Goal: Book appointment/travel/reservation

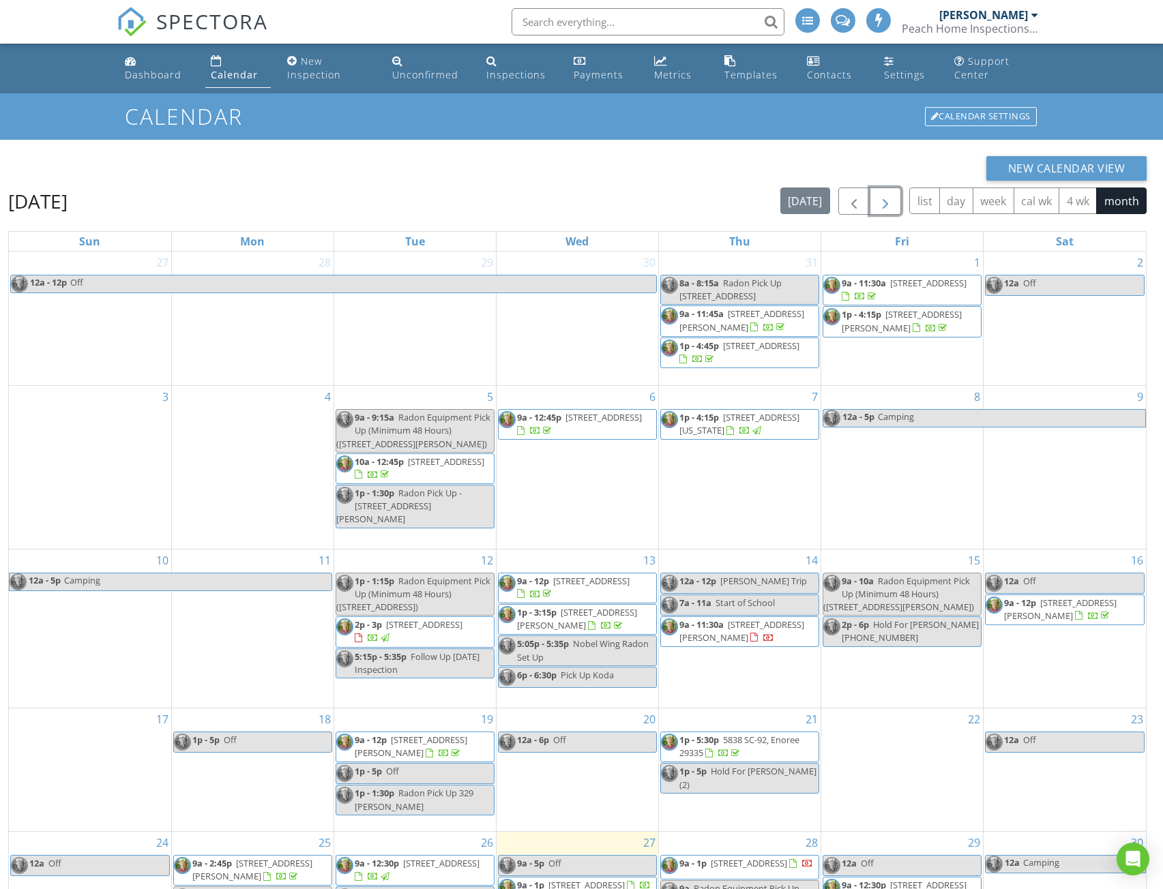
click at [886, 204] on span "button" at bounding box center [885, 202] width 16 height 16
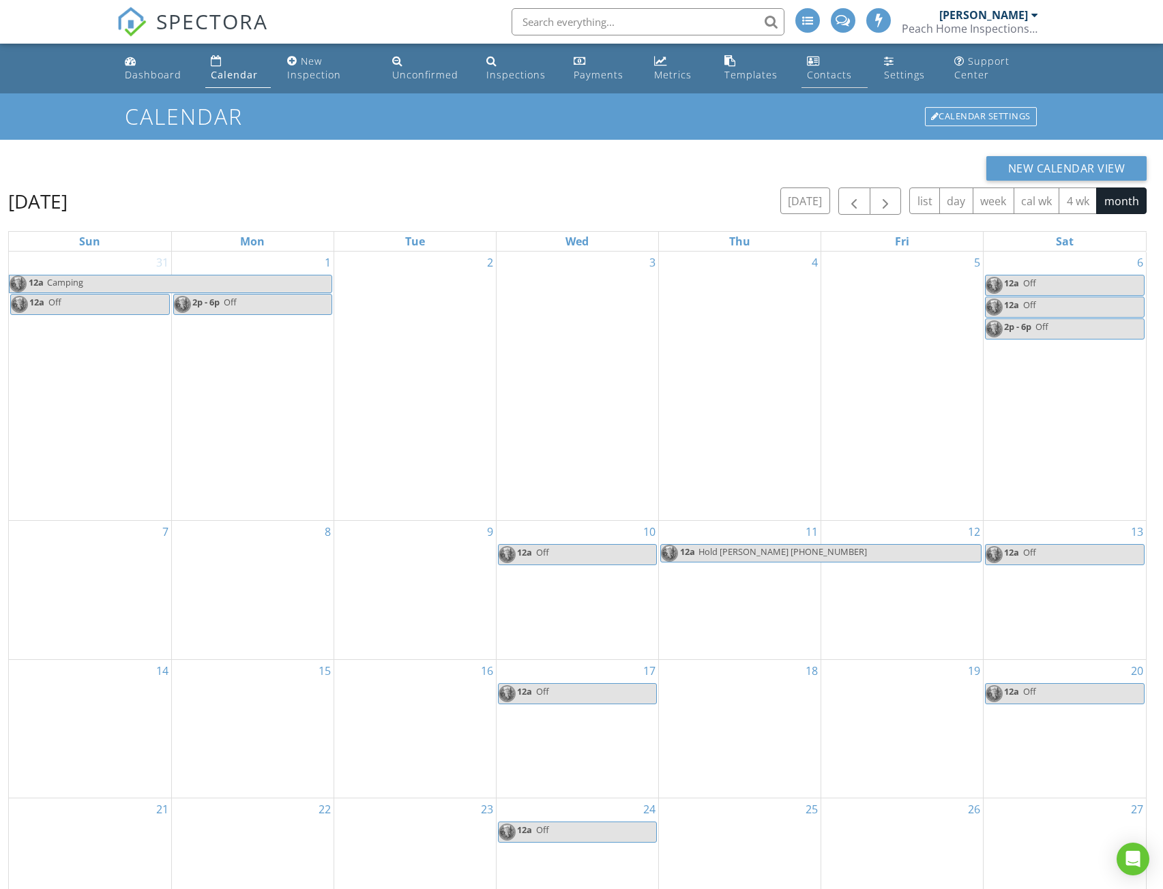
click at [819, 68] on link "Contacts" at bounding box center [833, 68] width 65 height 39
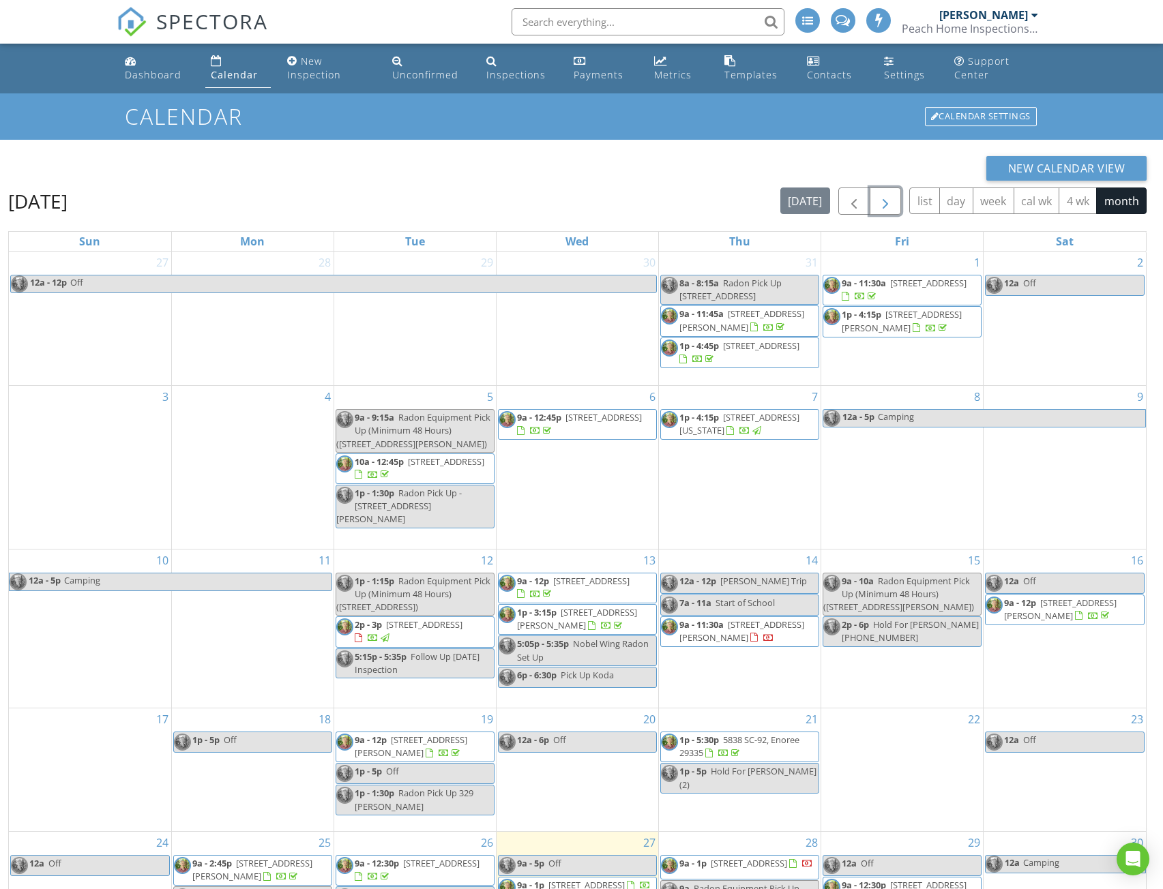
click at [882, 201] on span "button" at bounding box center [885, 202] width 16 height 16
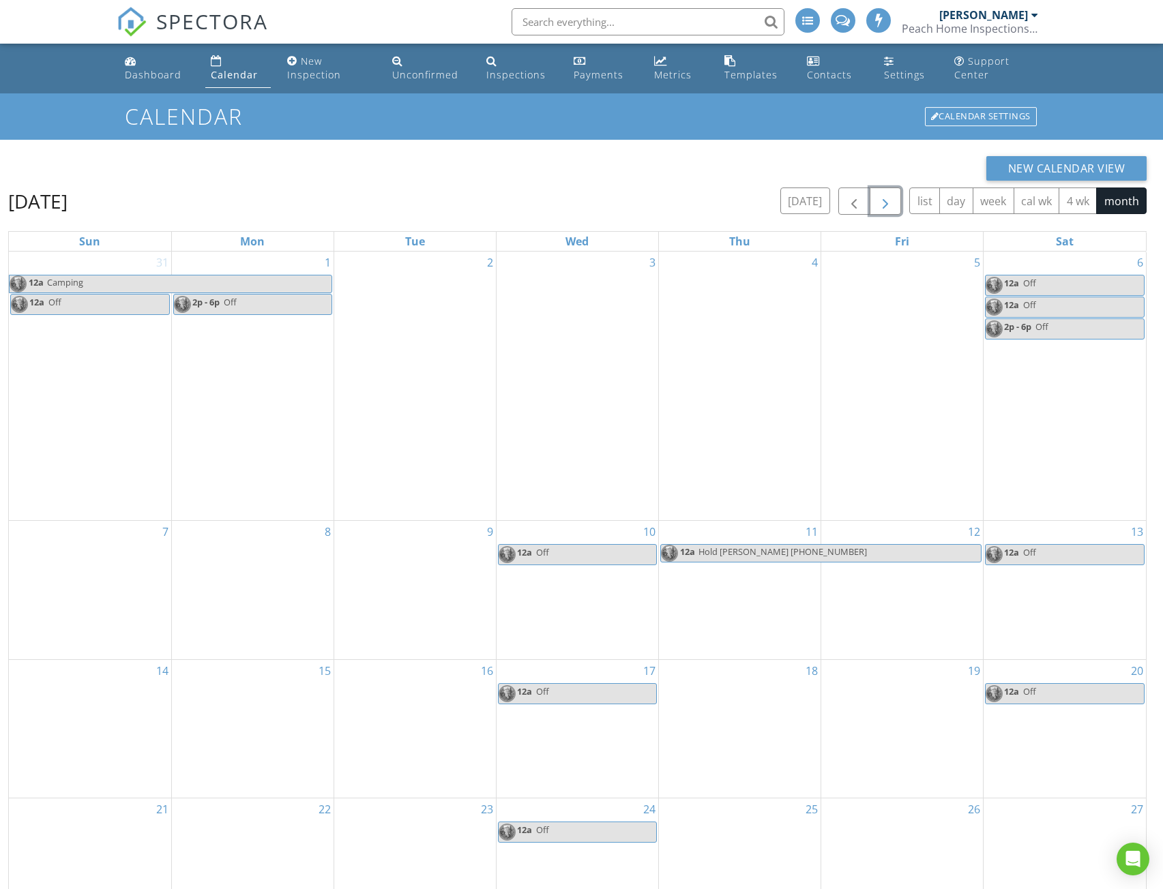
click at [882, 201] on span "button" at bounding box center [885, 202] width 16 height 16
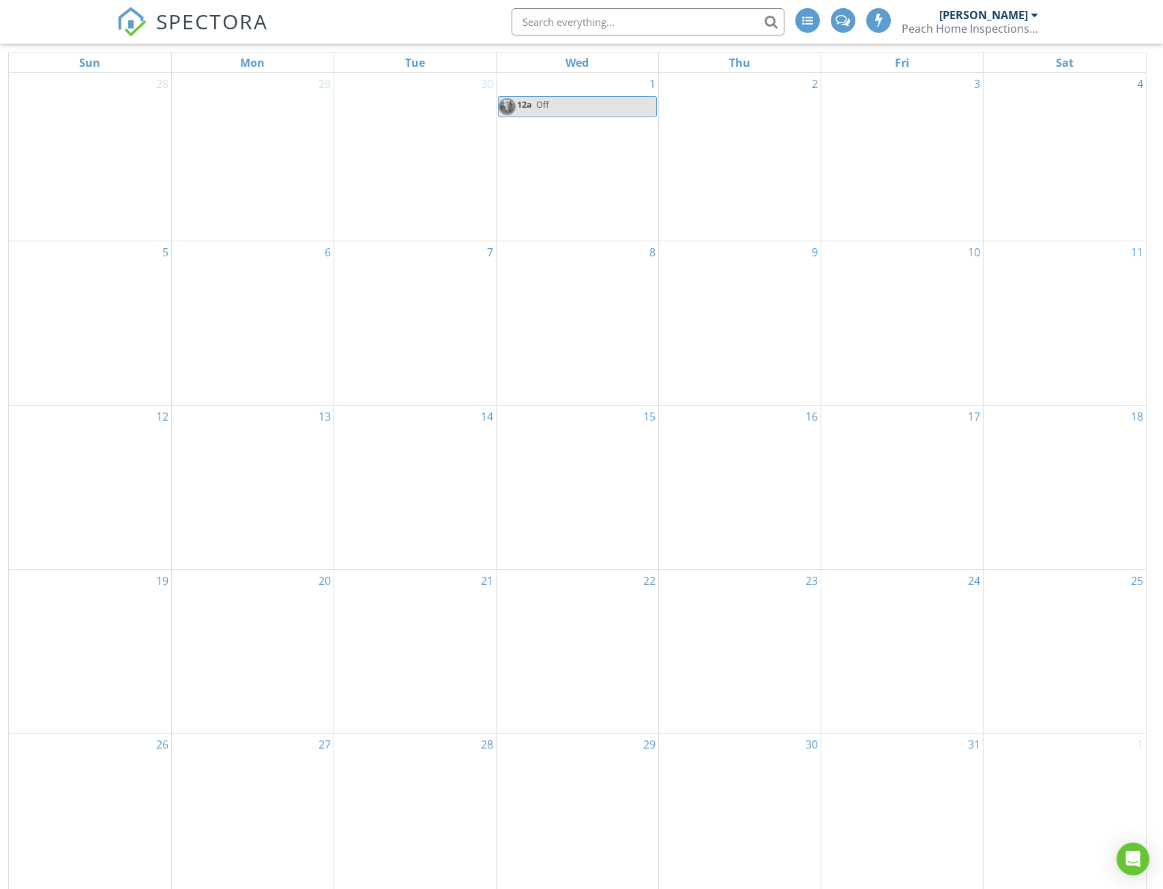
scroll to position [196, 0]
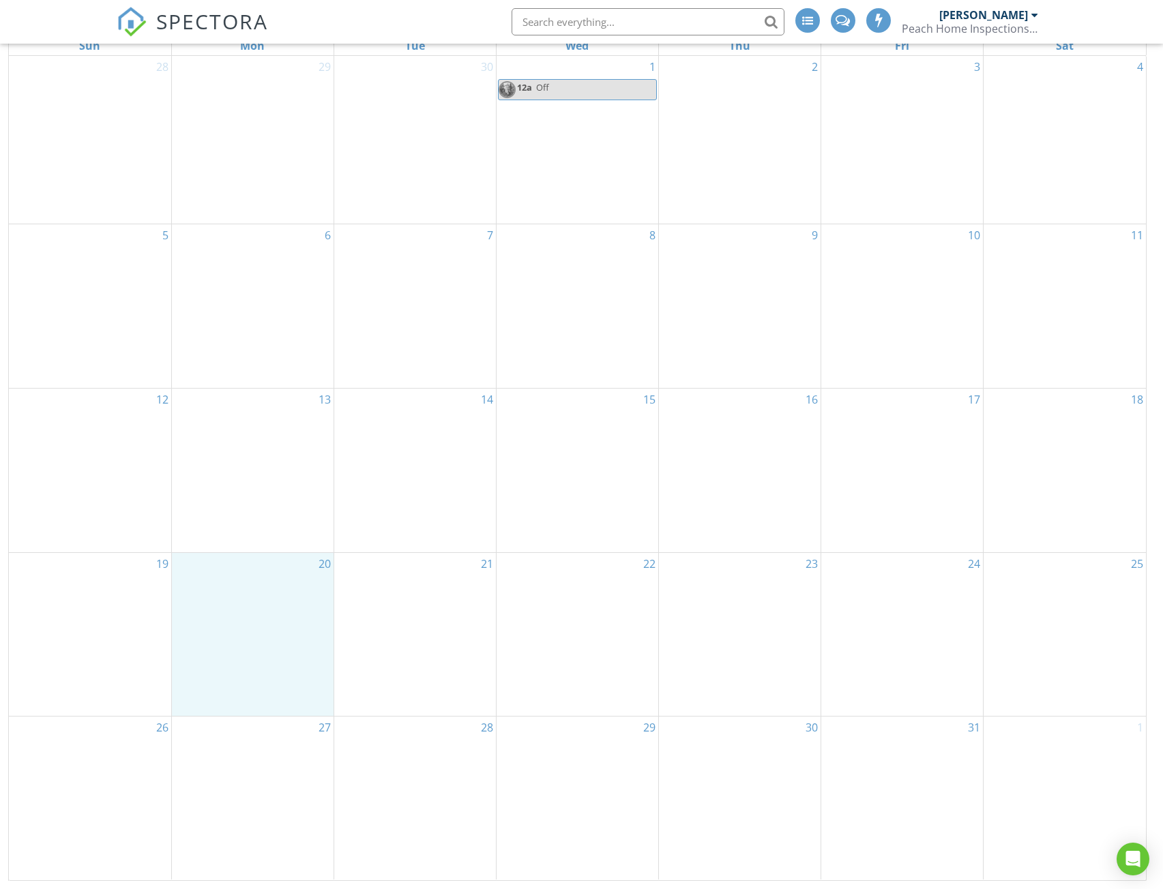
click at [271, 599] on div "20" at bounding box center [253, 635] width 162 height 164
click at [246, 563] on link "Event" at bounding box center [251, 563] width 70 height 22
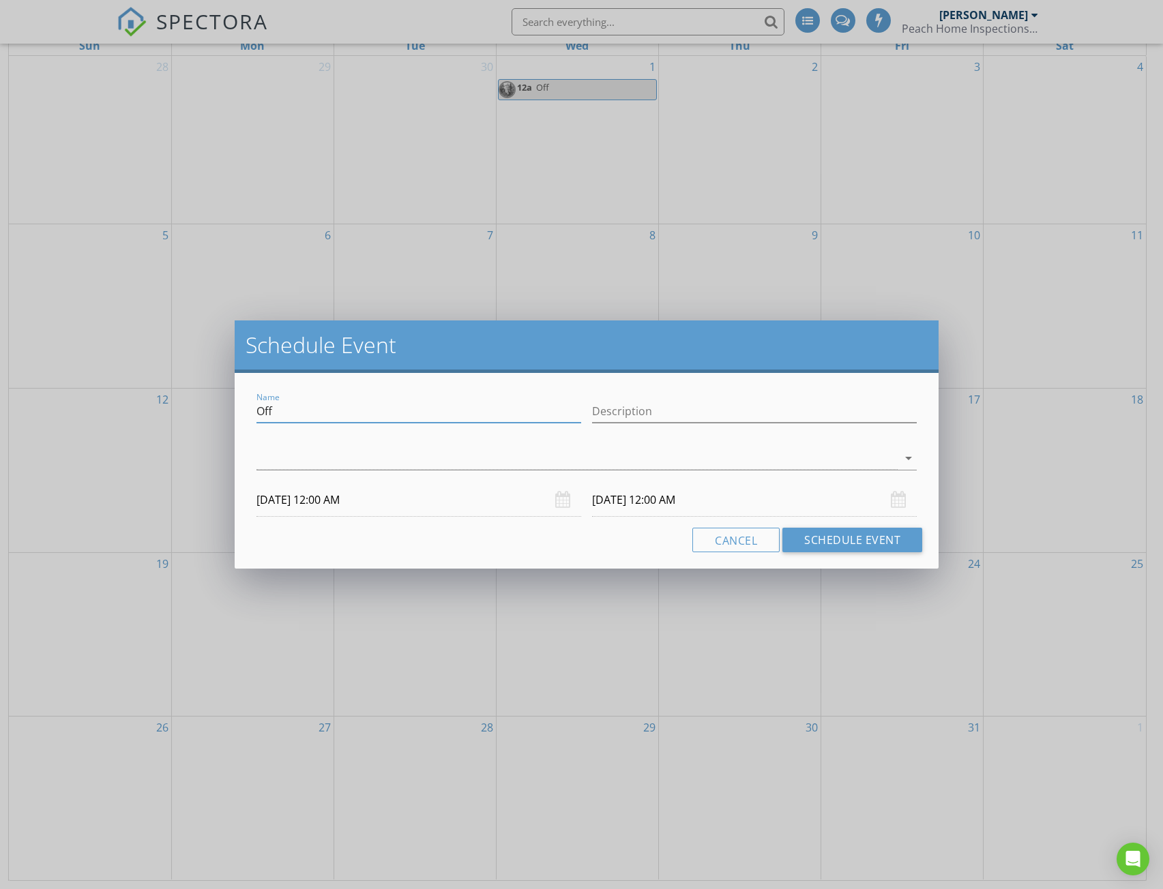
click at [290, 414] on input "Off" at bounding box center [418, 411] width 325 height 23
type input "O"
type input "Hold Allan Harry"
click at [705, 499] on input "10/21/2025 12:00 AM" at bounding box center [754, 500] width 325 height 33
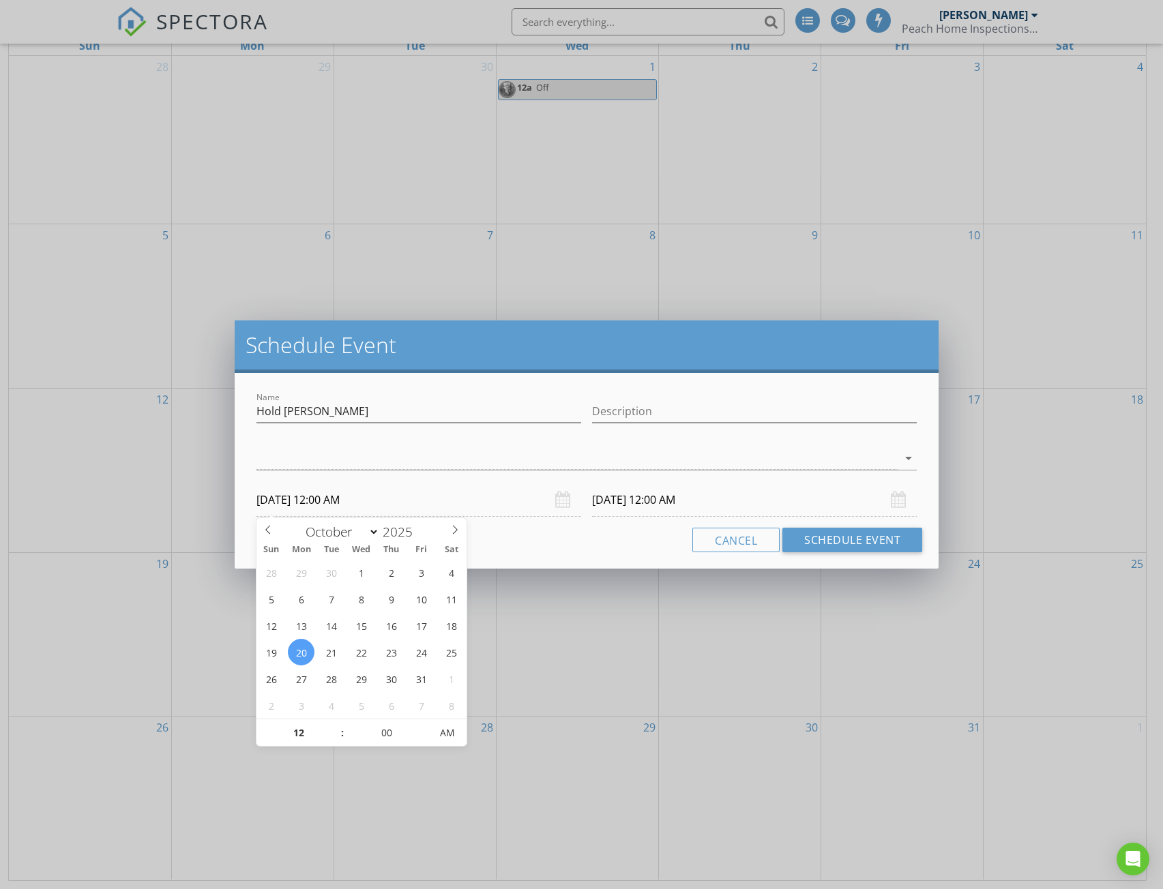
click at [398, 501] on input "10/20/2025 12:00 AM" at bounding box center [418, 500] width 325 height 33
type input "01"
type input "10/20/2025 1:00 AM"
click at [335, 725] on span at bounding box center [336, 727] width 10 height 14
type input "02"
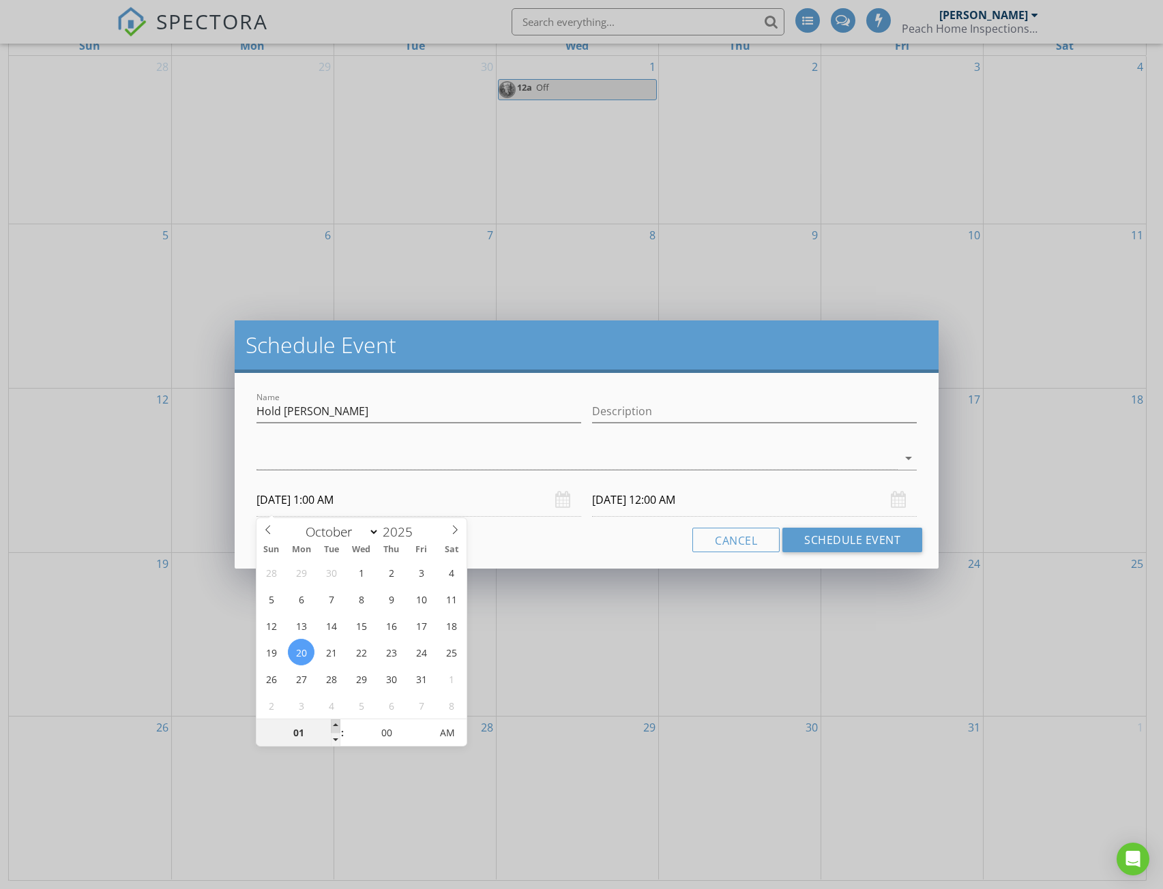
type input "10/20/2025 2:00 AM"
click at [335, 725] on span at bounding box center [336, 727] width 10 height 14
type input "03"
type input "10/20/2025 3:00 AM"
click at [335, 725] on span at bounding box center [336, 727] width 10 height 14
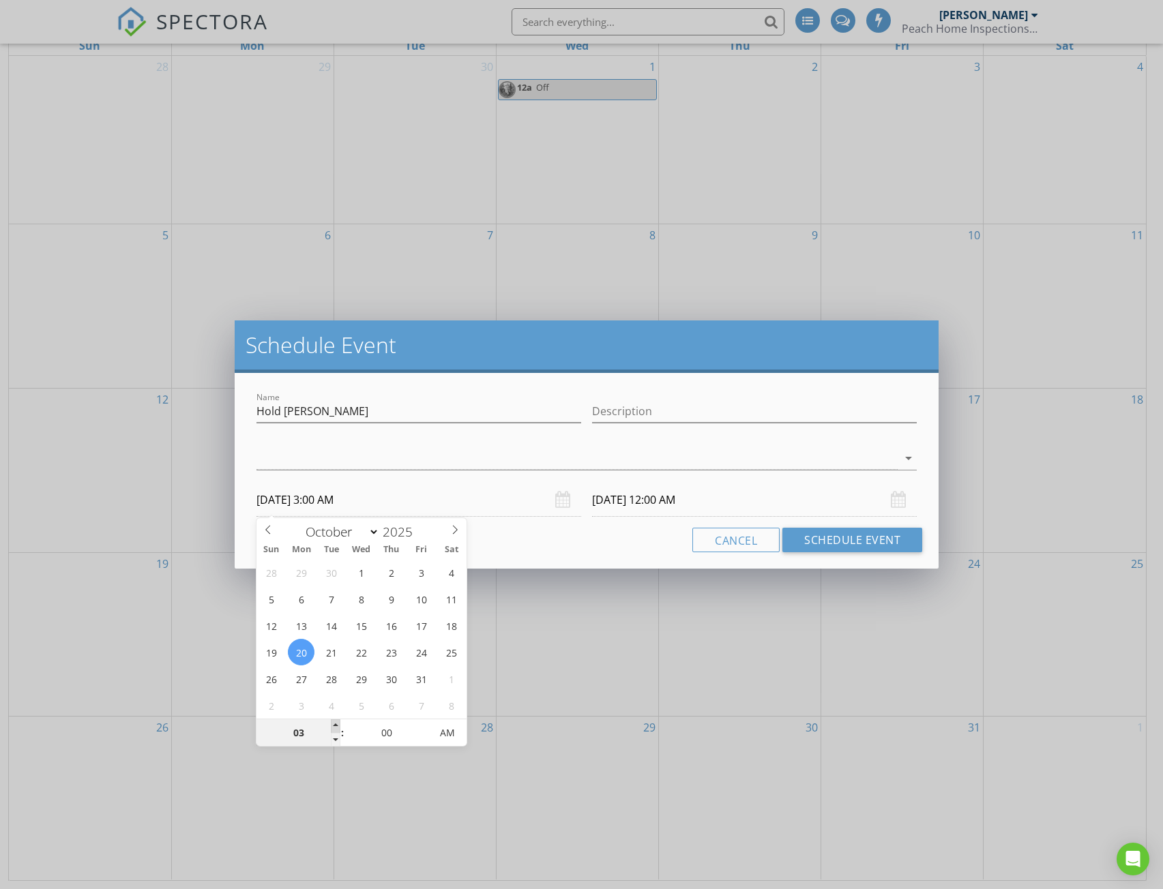
type input "04"
type input "10/20/2025 4:00 AM"
click at [335, 725] on span at bounding box center [336, 727] width 10 height 14
type input "05"
type input "10/20/2025 5:00 AM"
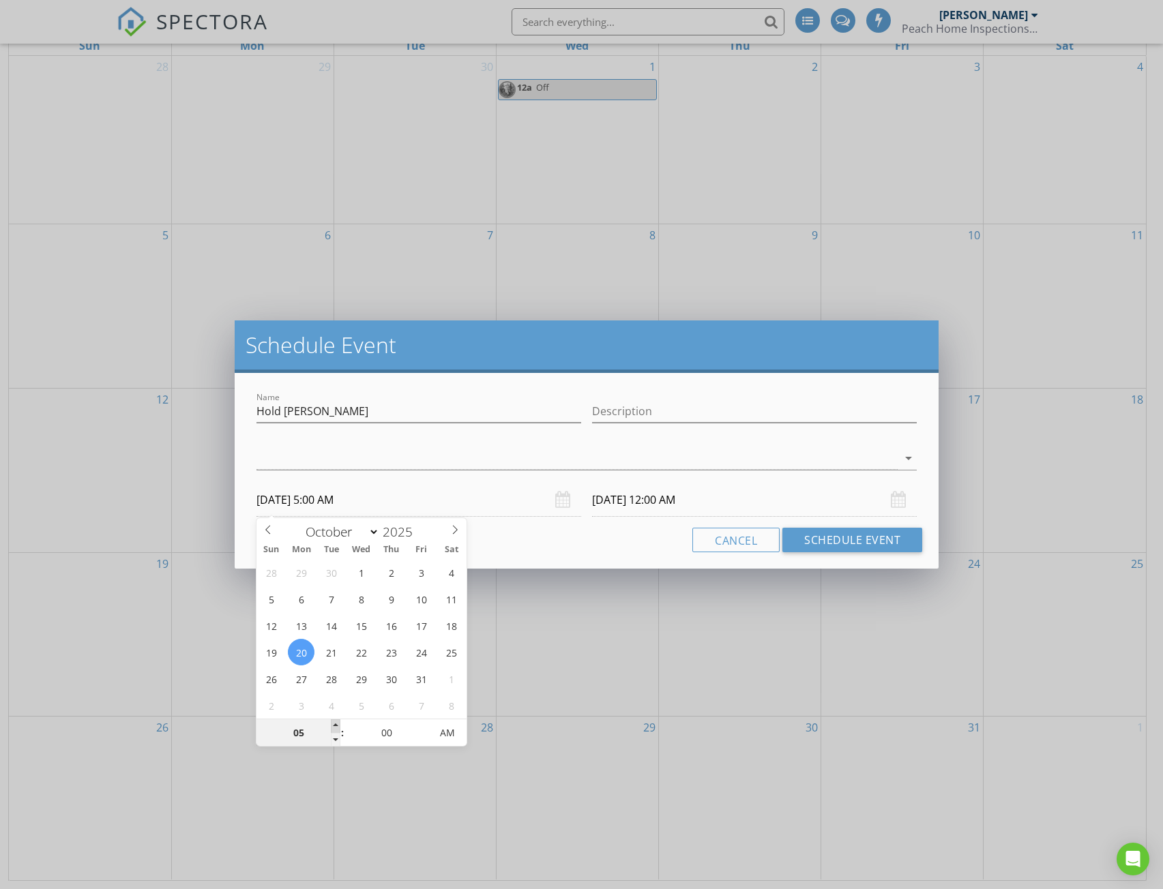
click at [335, 724] on span at bounding box center [336, 727] width 10 height 14
type input "06"
type input "10/20/2025 6:00 AM"
click at [335, 724] on span at bounding box center [336, 727] width 10 height 14
type input "07"
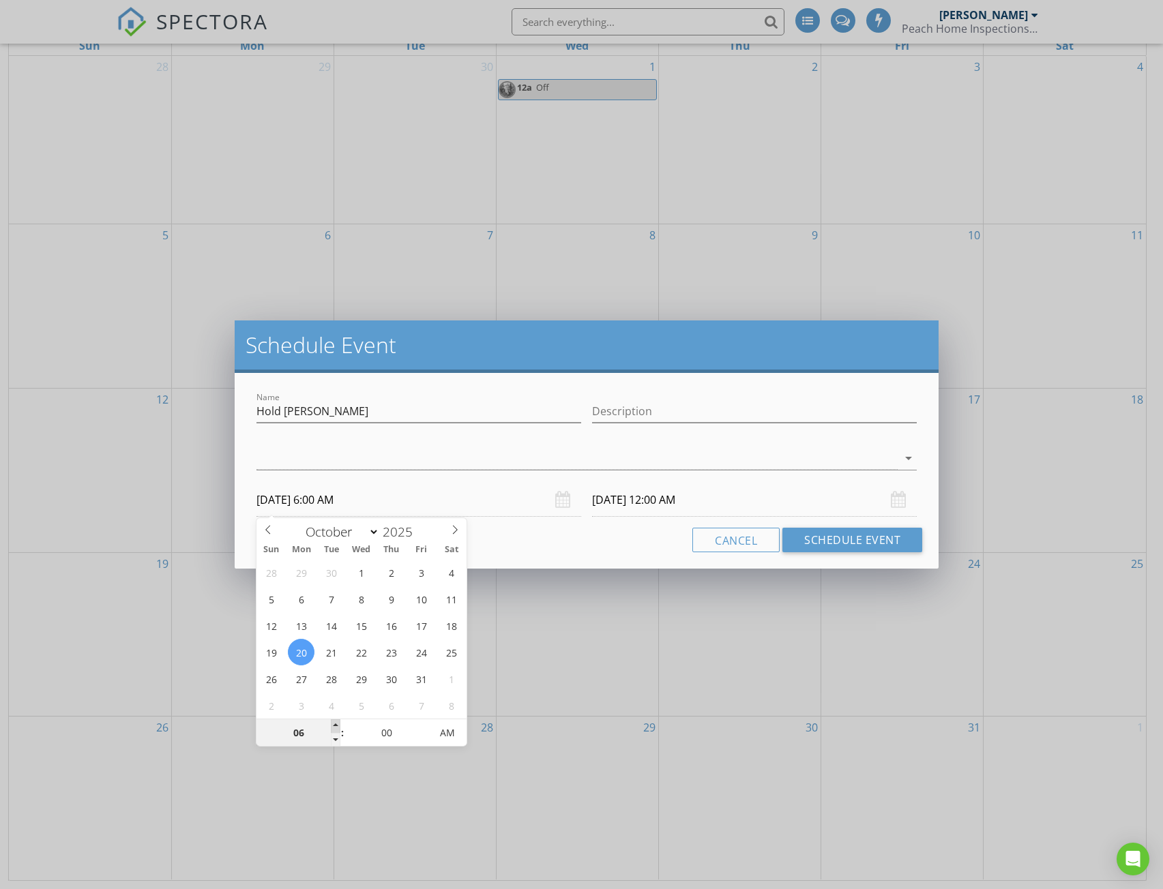
type input "10/20/2025 7:00 AM"
click at [335, 724] on span at bounding box center [336, 727] width 10 height 14
type input "07"
type input "10/21/2025 7:00 AM"
type input "08"
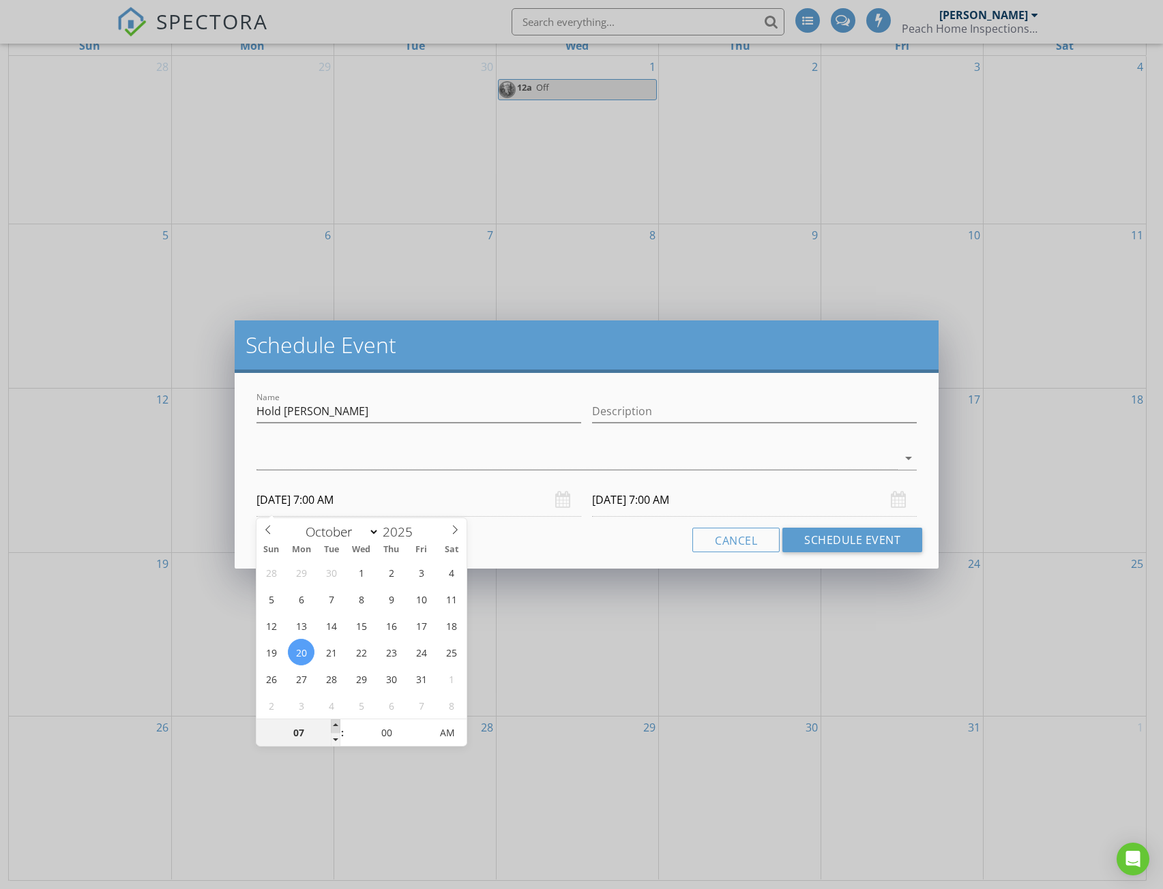
type input "10/20/2025 8:00 AM"
click at [335, 724] on span at bounding box center [336, 727] width 10 height 14
type input "09"
type input "10/20/2025 9:00 AM"
click at [335, 724] on span at bounding box center [336, 727] width 10 height 14
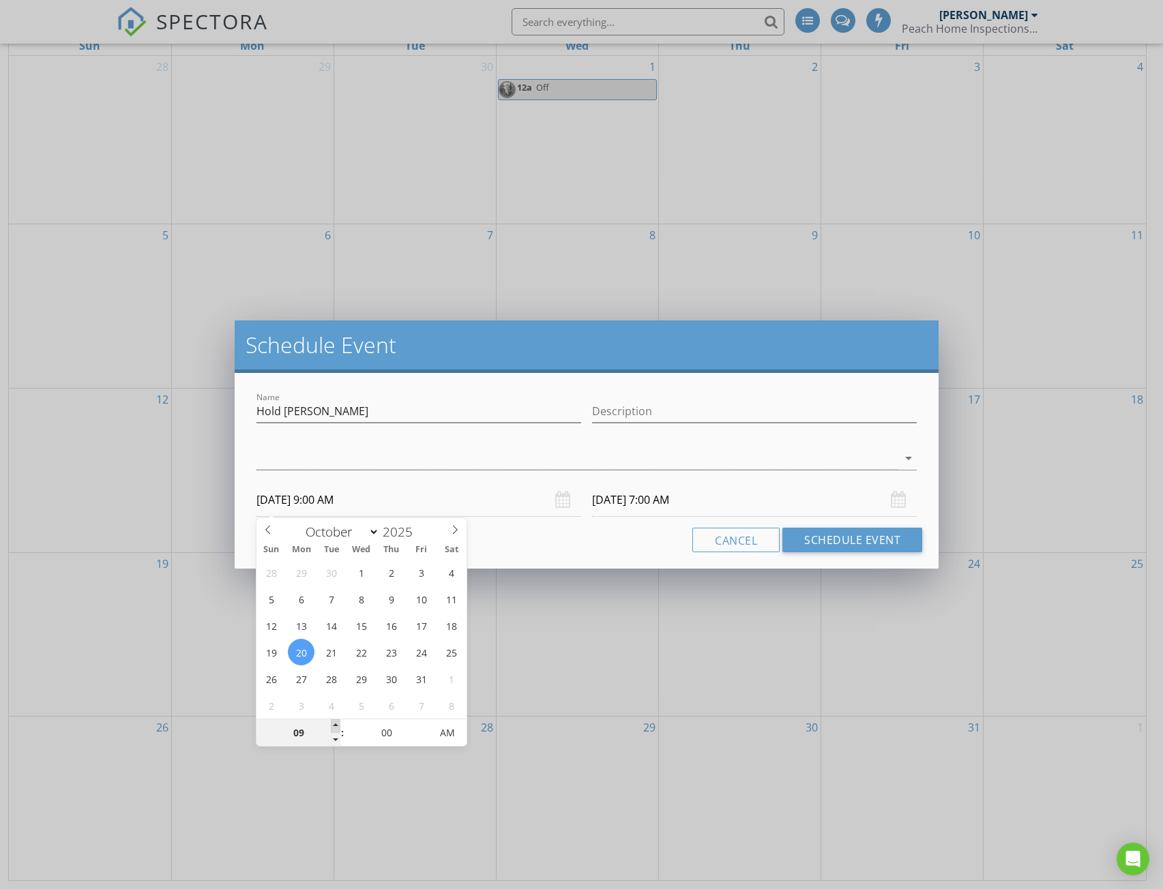
type input "09"
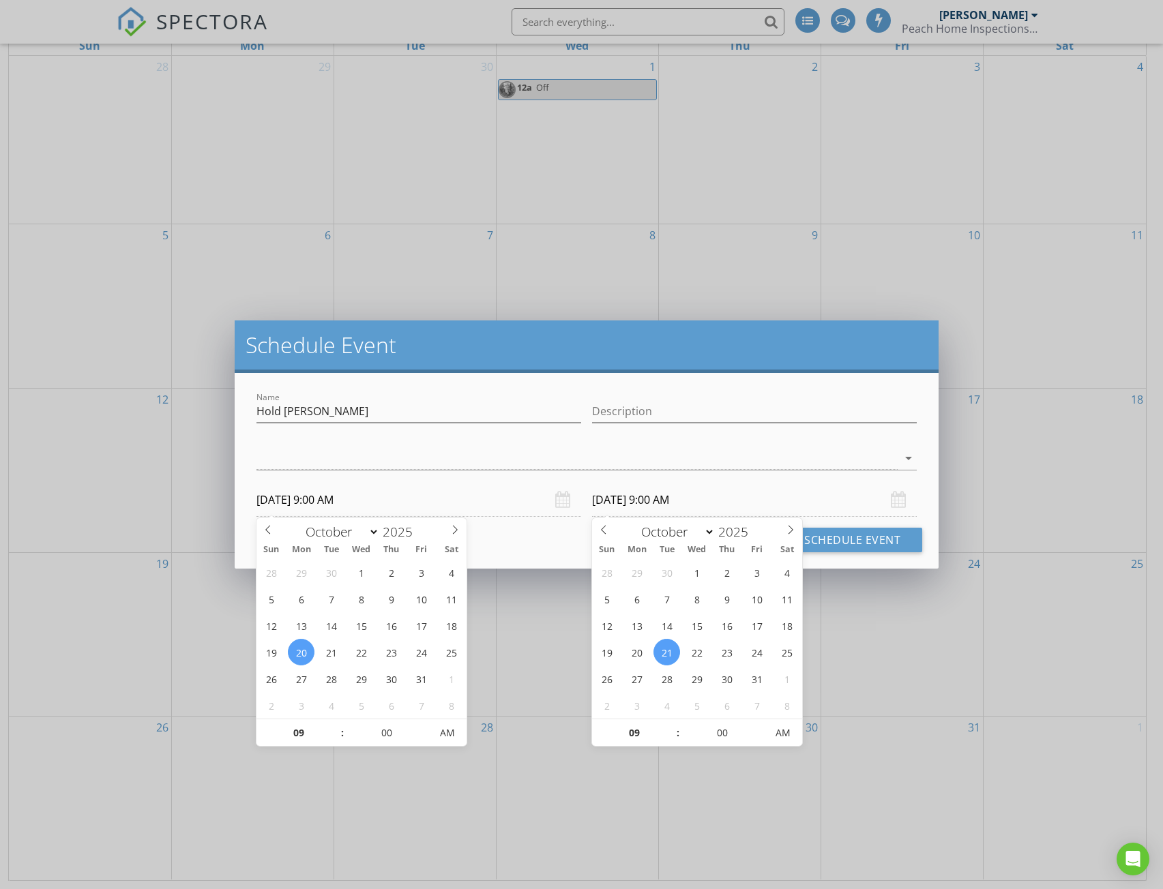
click at [720, 505] on input "10/21/2025 9:00 AM" at bounding box center [754, 500] width 325 height 33
type input "10/20/2025 9:00 AM"
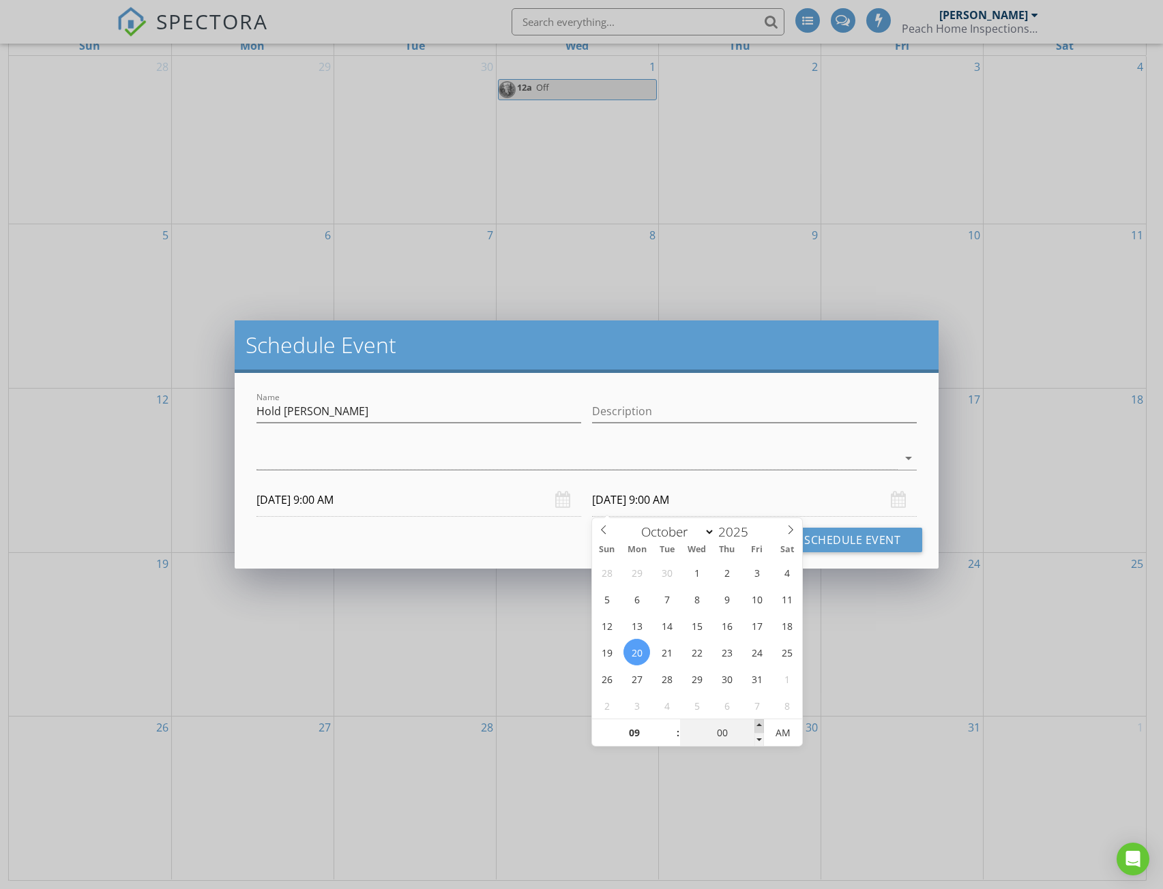
type input "05"
type input "10/20/2025 9:05 AM"
click at [760, 724] on span at bounding box center [759, 727] width 10 height 14
type input "10"
type input "10/20/2025 9:10 AM"
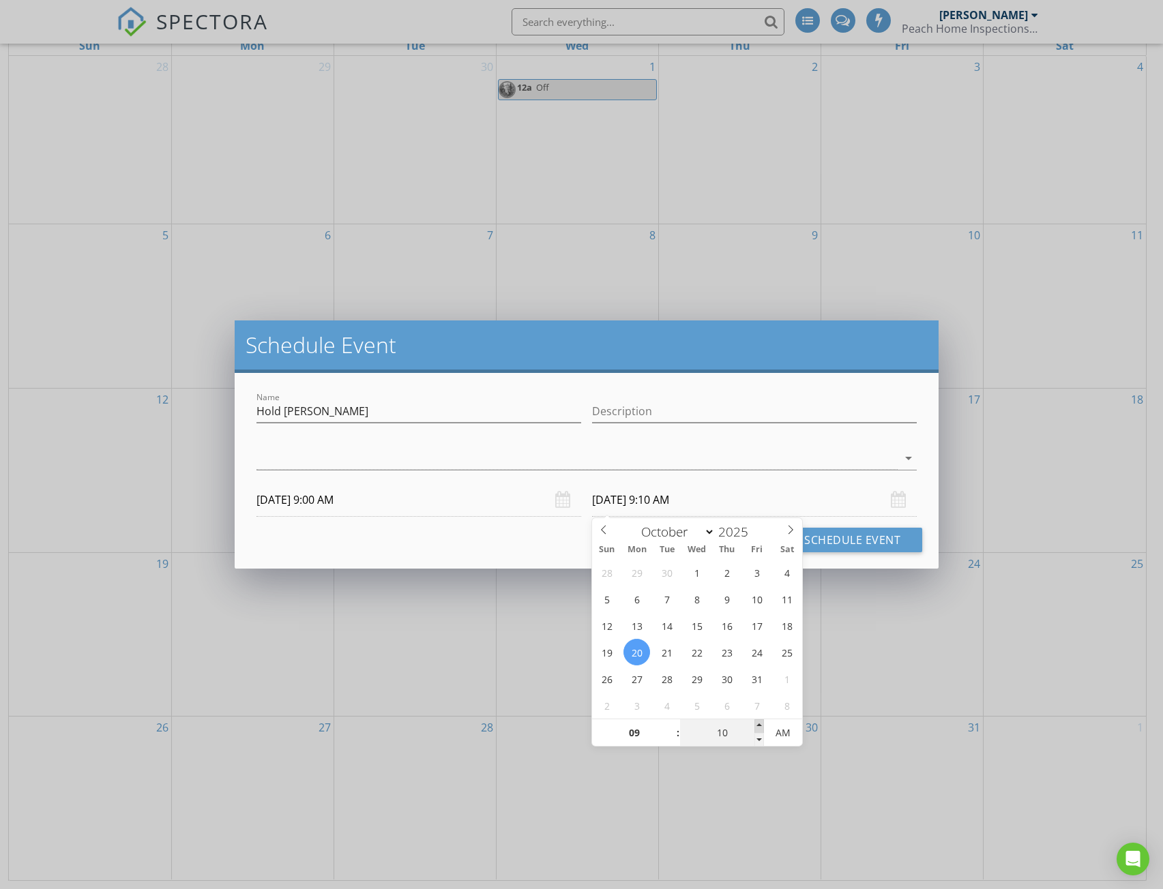
click at [760, 724] on span at bounding box center [759, 727] width 10 height 14
type input "15"
type input "10/20/2025 9:15 AM"
click at [760, 724] on span at bounding box center [759, 727] width 10 height 14
type input "10"
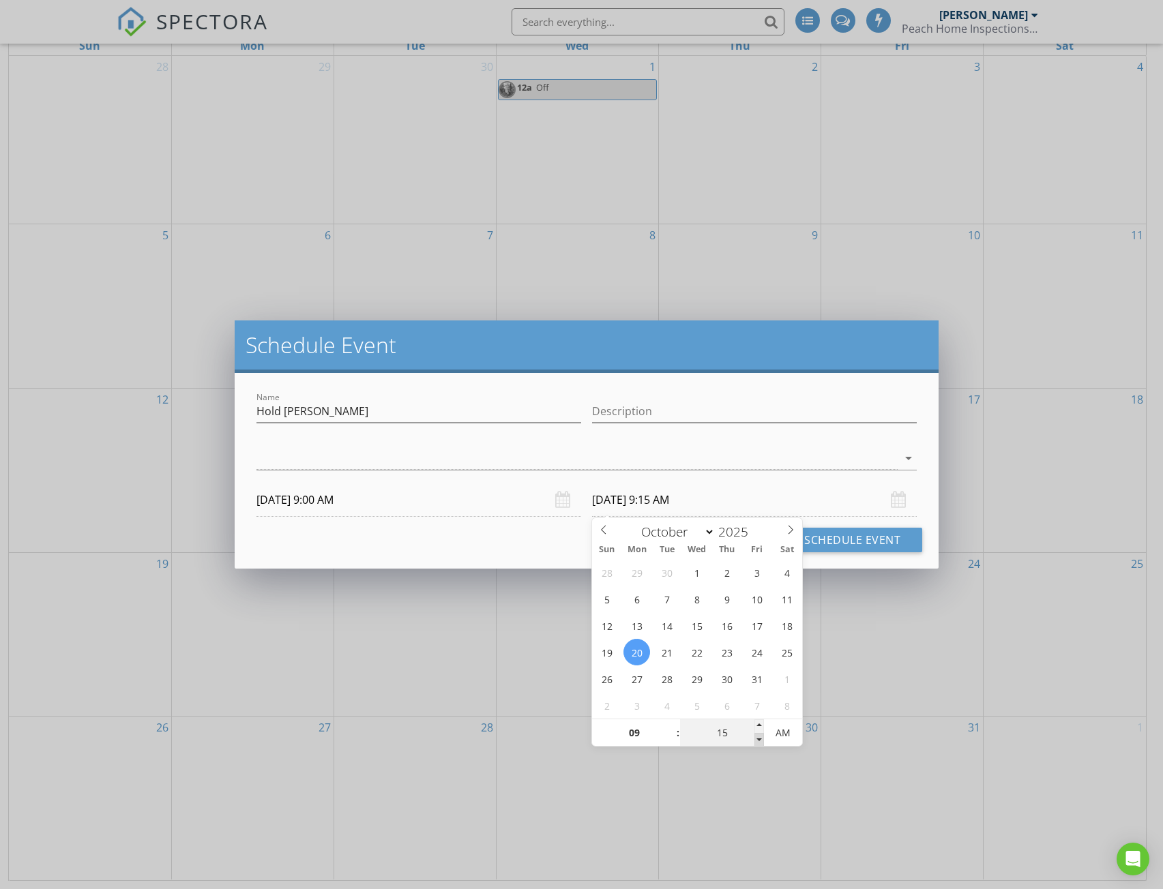
type input "10/20/2025 9:10 AM"
click at [756, 742] on span at bounding box center [759, 740] width 10 height 14
type input "05"
type input "10/20/2025 9:05 AM"
click at [756, 742] on span at bounding box center [759, 740] width 10 height 14
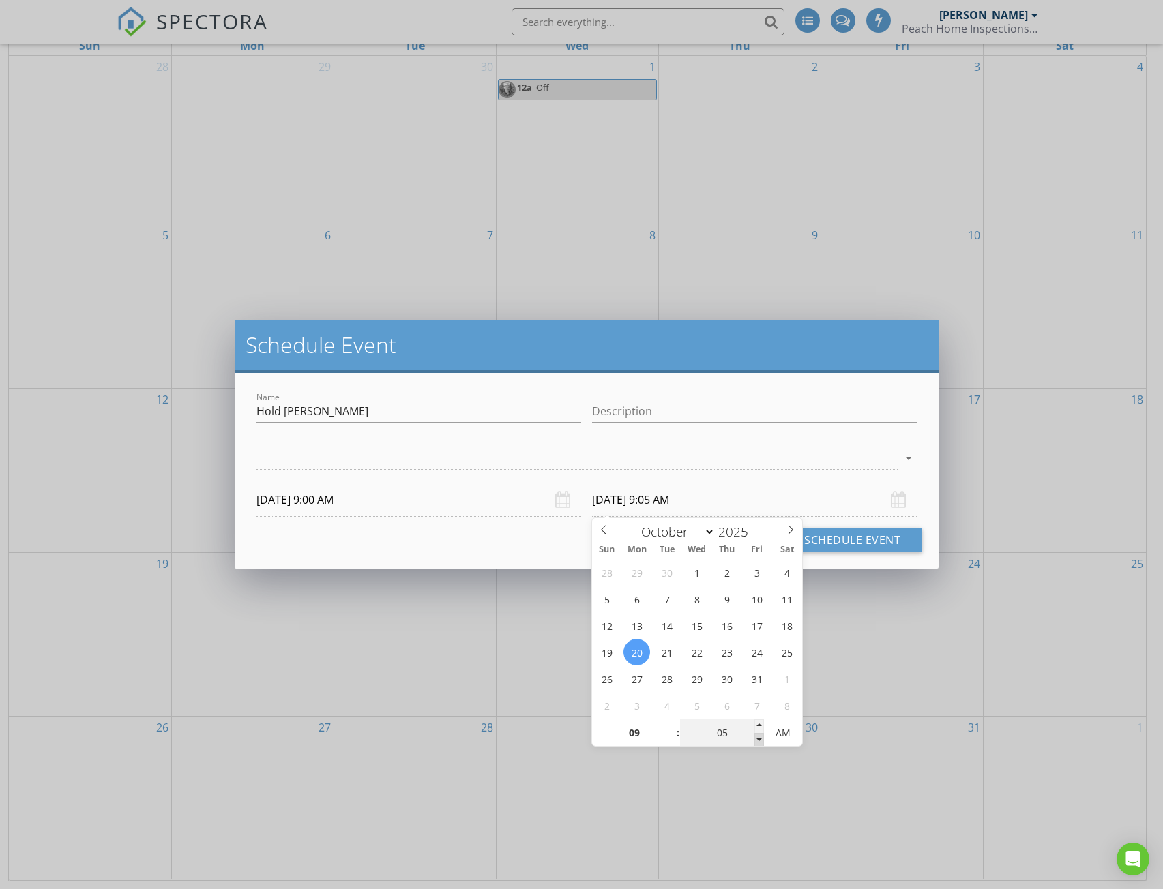
type input "00"
type input "10/20/2025 9:00 AM"
click at [756, 742] on span at bounding box center [759, 740] width 10 height 14
type input "10"
type input "10/20/2025 10:00 AM"
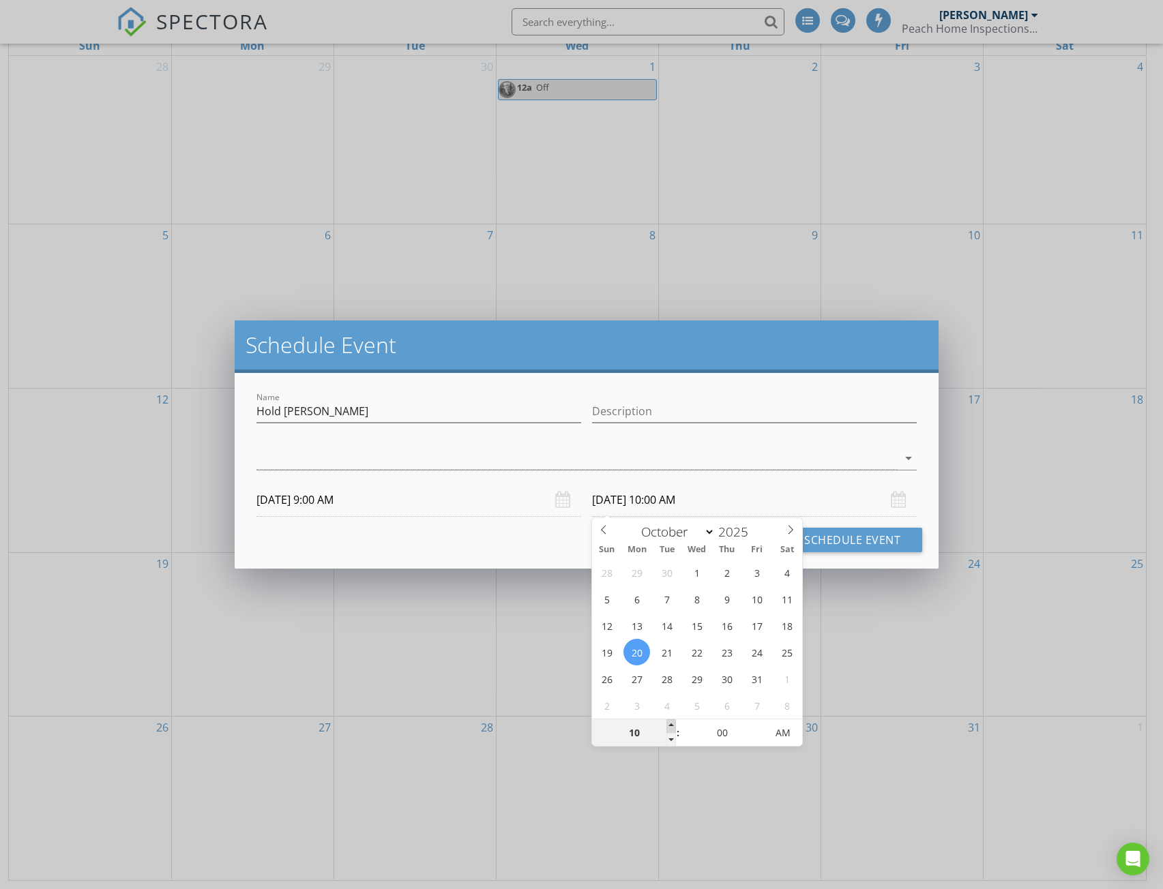
click at [671, 726] on span at bounding box center [671, 727] width 10 height 14
type input "11"
type input "10/20/2025 11:00 AM"
click at [671, 726] on span at bounding box center [671, 727] width 10 height 14
type input "12"
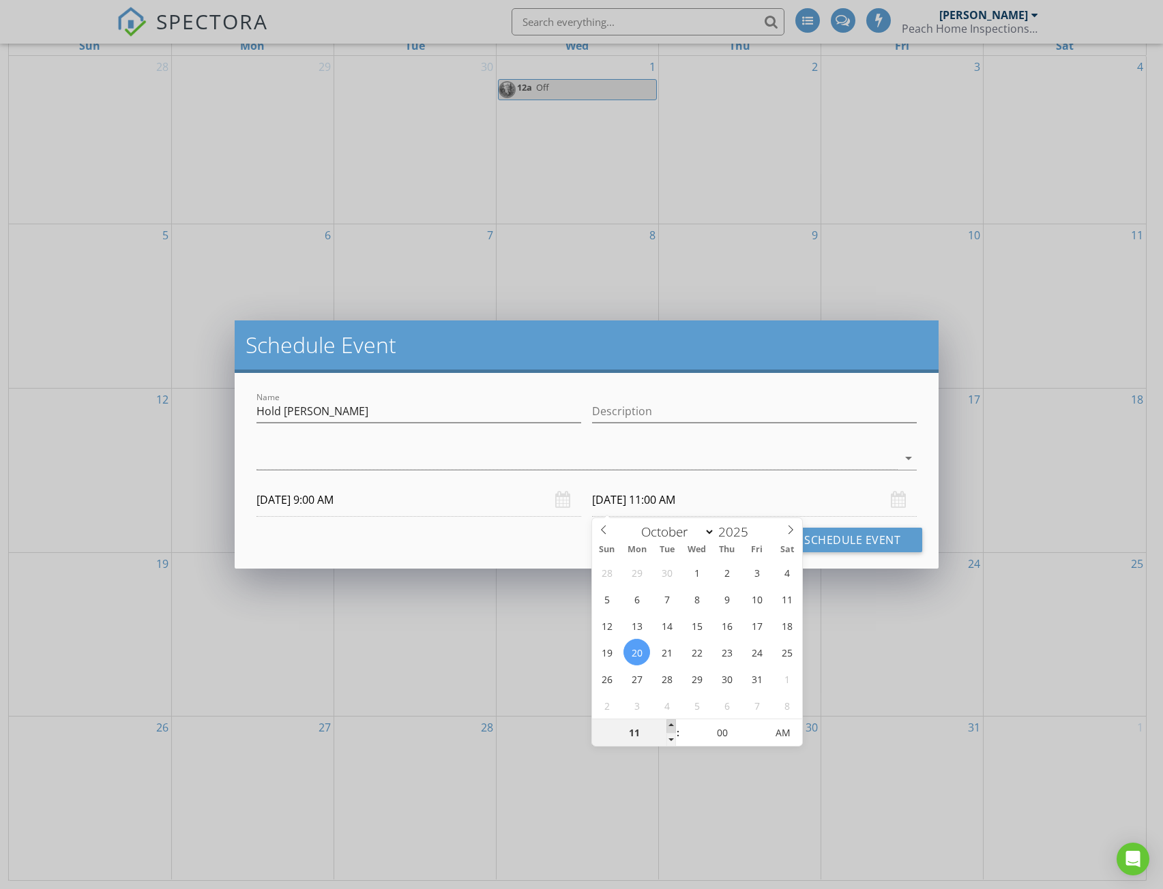
type input "10/20/2025 12:00 PM"
click at [671, 726] on span at bounding box center [671, 727] width 10 height 14
click at [838, 536] on button "Schedule Event" at bounding box center [852, 540] width 140 height 25
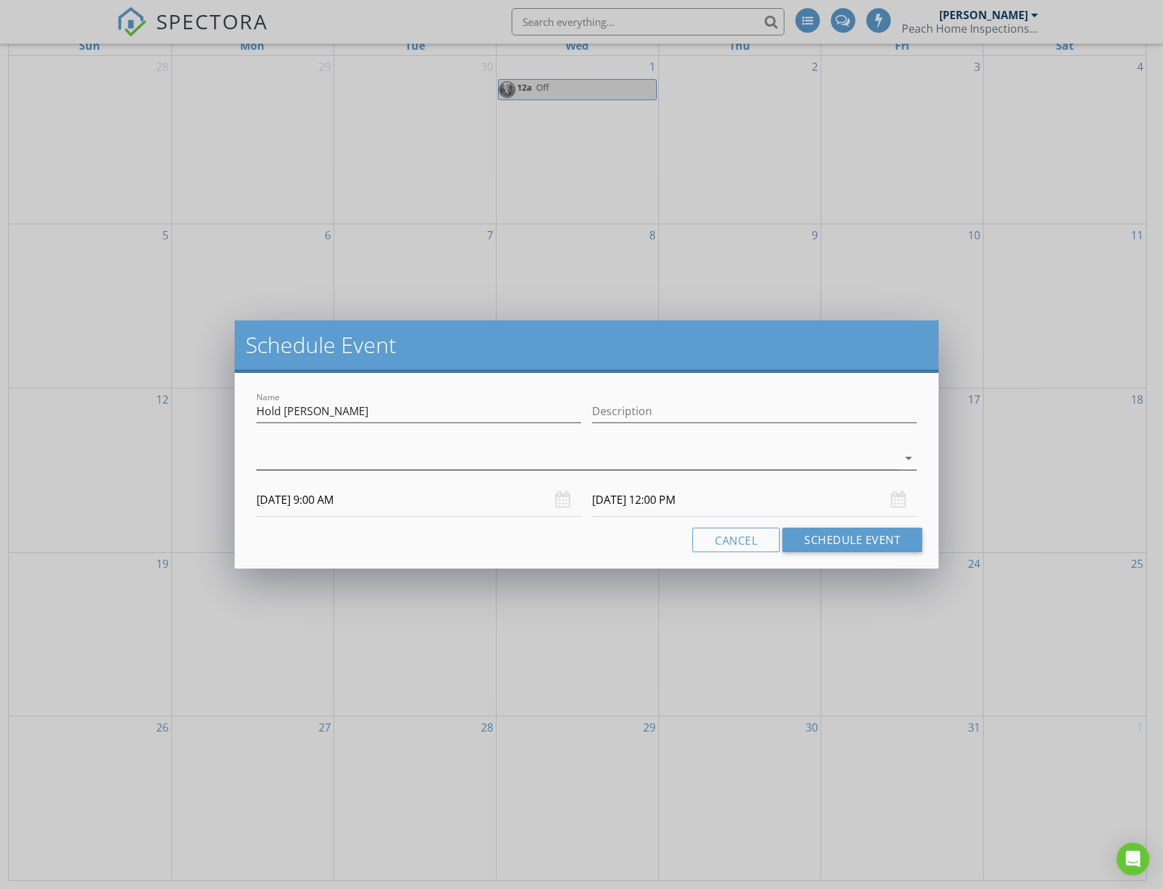
click at [906, 460] on icon "arrow_drop_down" at bounding box center [908, 458] width 16 height 16
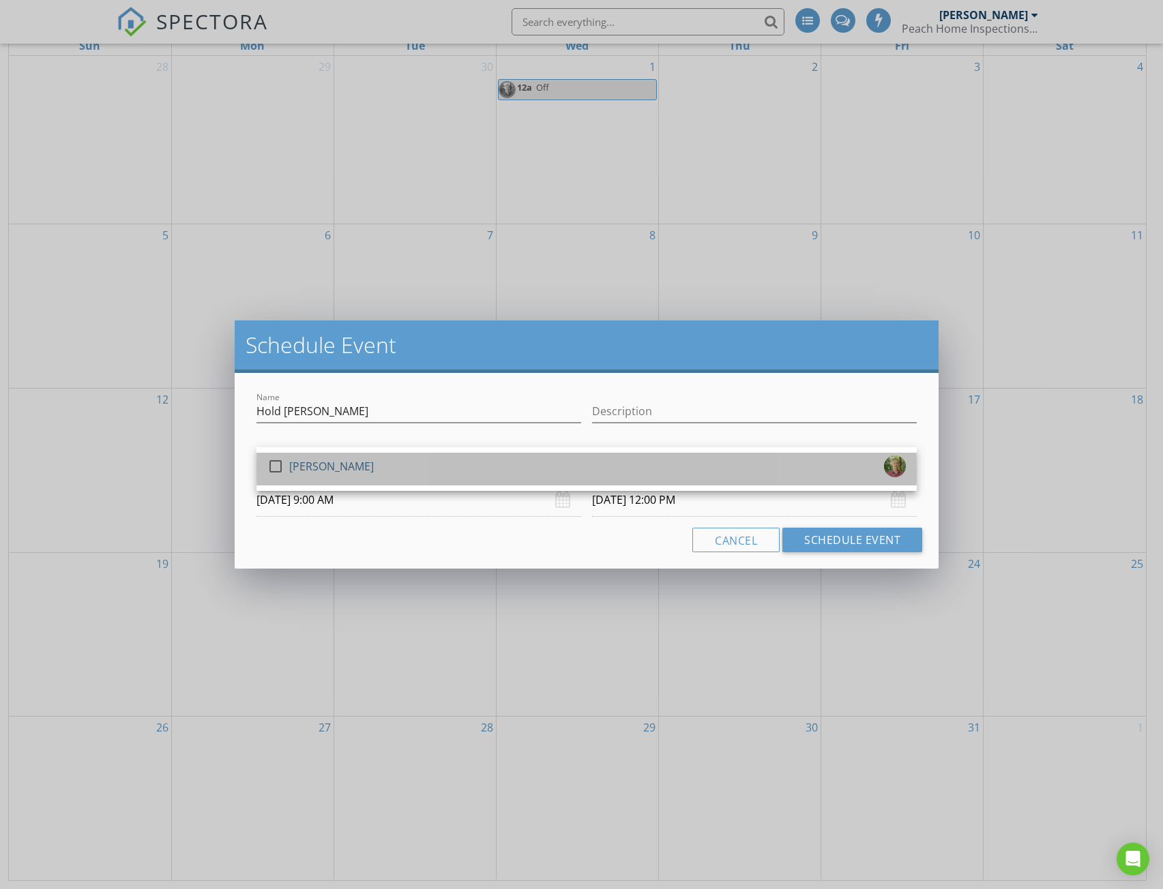
click at [288, 460] on div "check_box_outline_blank Travis Clarke" at bounding box center [320, 469] width 106 height 27
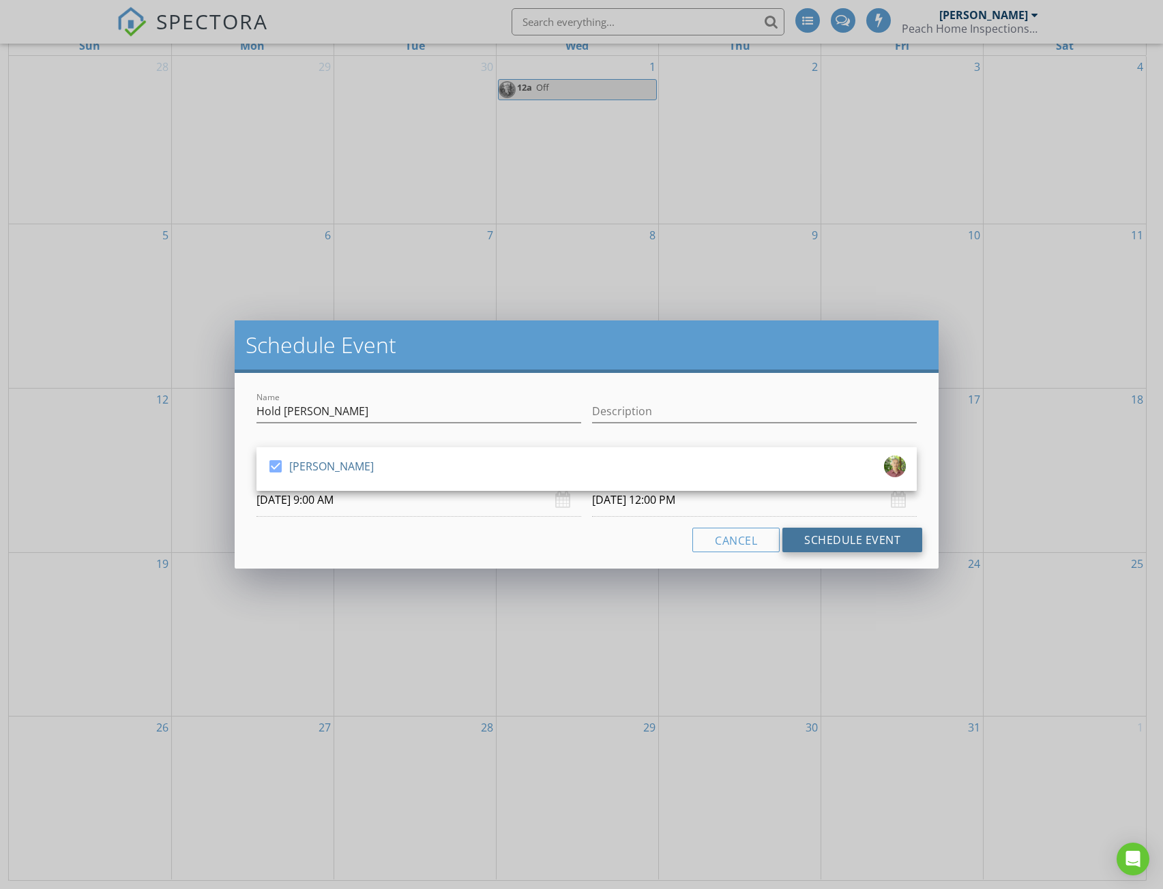
click at [835, 541] on button "Schedule Event" at bounding box center [852, 540] width 140 height 25
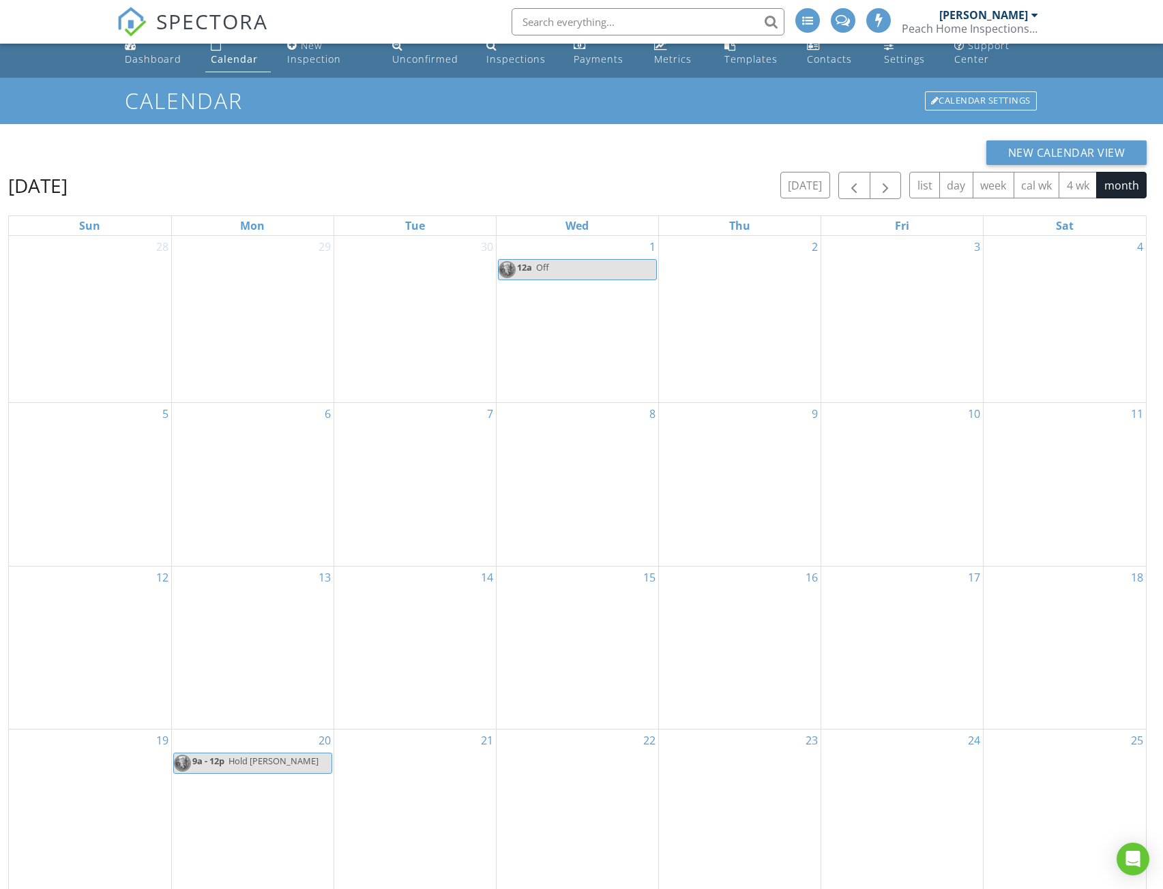
scroll to position [0, 0]
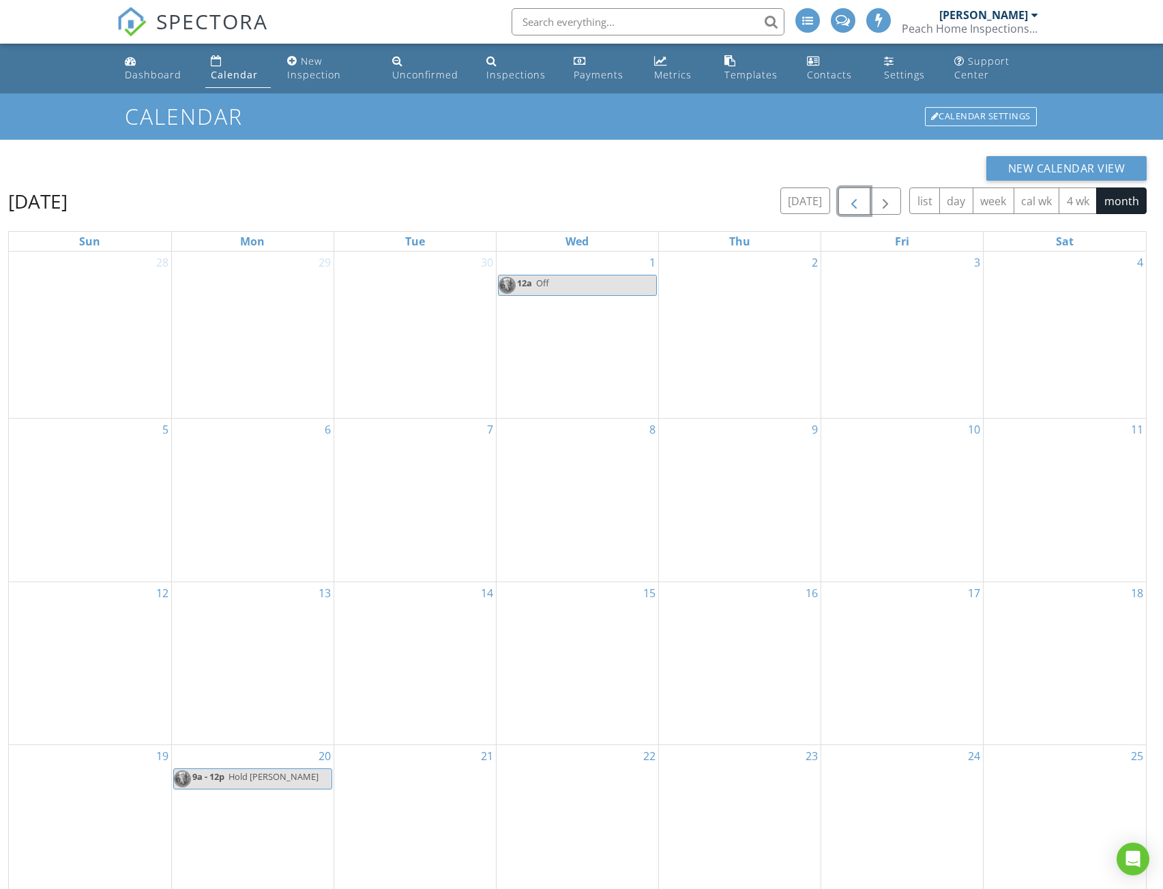
click at [858, 201] on span "button" at bounding box center [854, 202] width 16 height 16
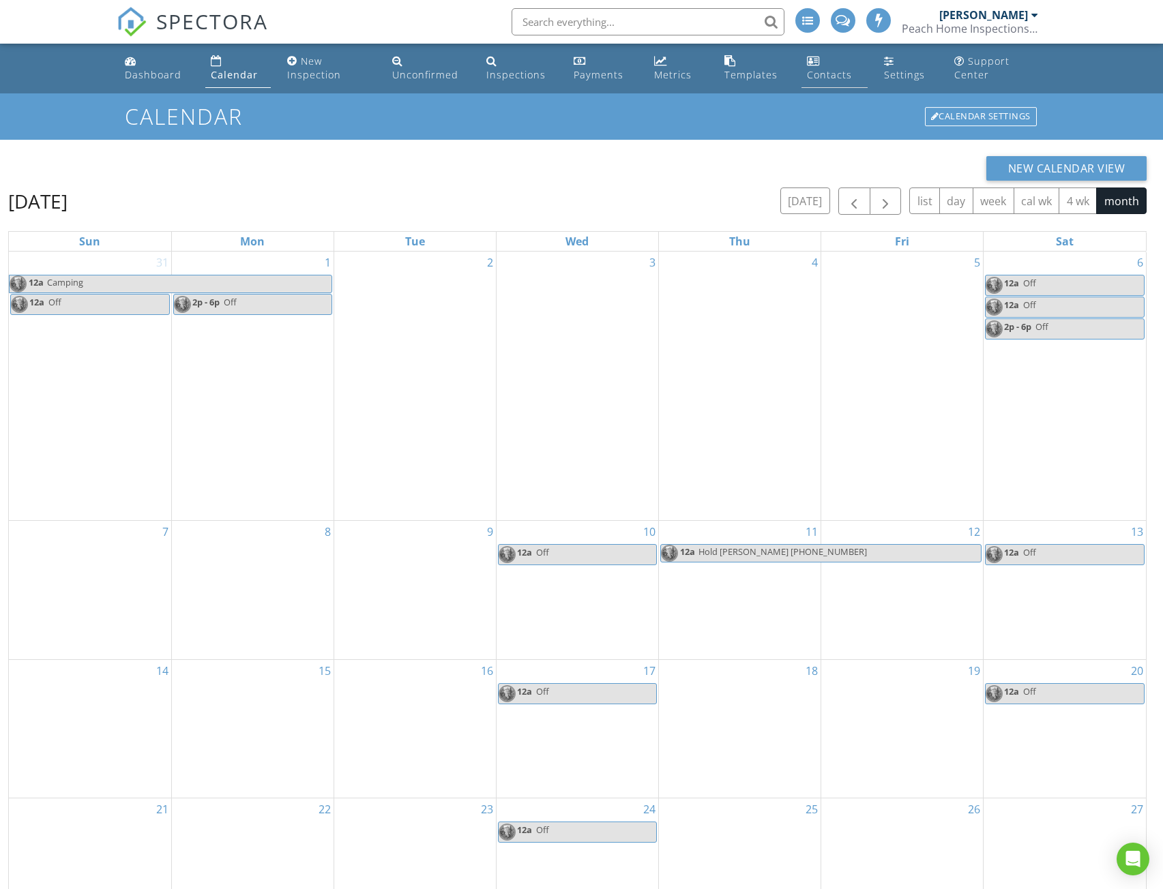
click at [839, 77] on div "Contacts" at bounding box center [829, 74] width 45 height 13
